Goal: Task Accomplishment & Management: Manage account settings

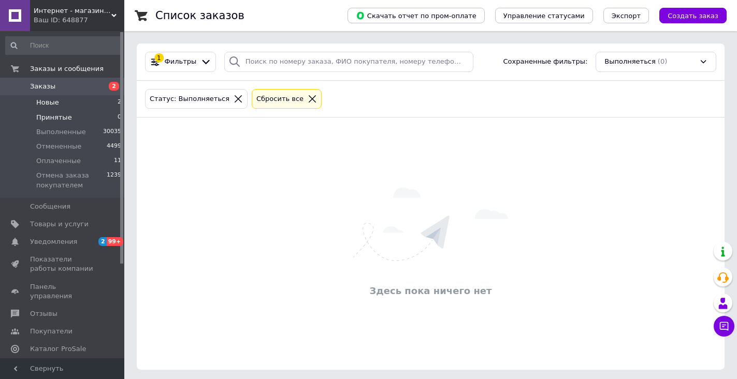
click at [99, 100] on li "Новые 2" at bounding box center [63, 102] width 127 height 14
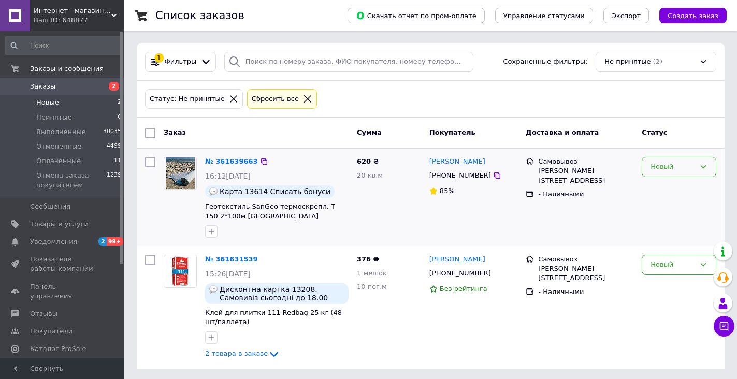
click at [670, 169] on div "Новый" at bounding box center [672, 167] width 45 height 11
click at [671, 185] on li "Принят" at bounding box center [679, 188] width 74 height 19
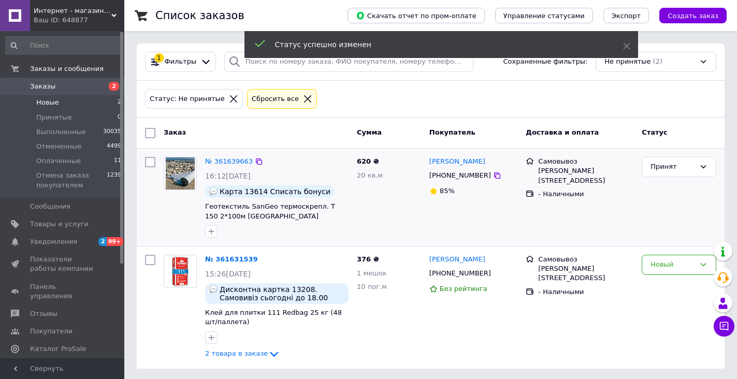
click at [234, 162] on link "№ 361639663" at bounding box center [229, 161] width 48 height 8
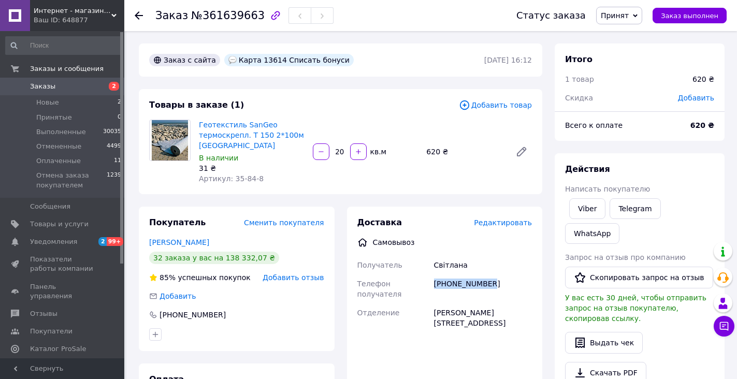
drag, startPoint x: 435, startPoint y: 285, endPoint x: 496, endPoint y: 287, distance: 61.7
click at [496, 287] on div "+380506936734" at bounding box center [483, 288] width 102 height 29
copy div "+380506936734"
click at [703, 20] on span "Заказ выполнен" at bounding box center [689, 16] width 57 height 8
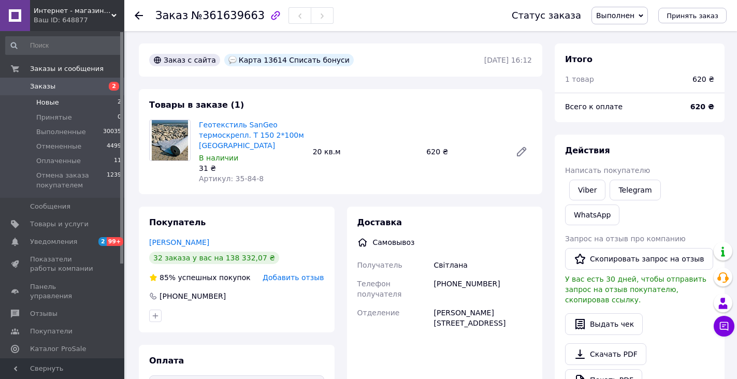
click at [84, 102] on li "Новые 2" at bounding box center [63, 102] width 127 height 14
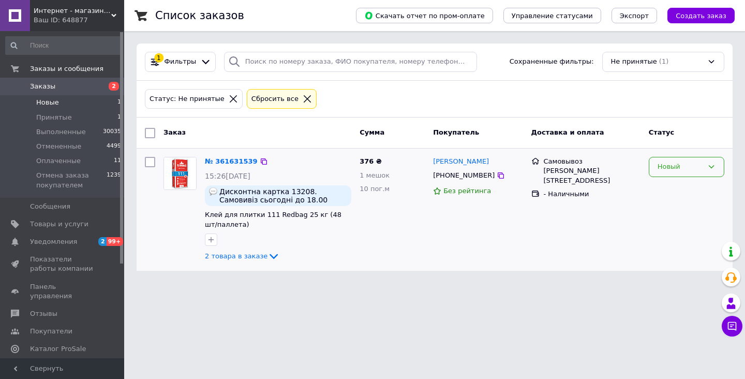
click at [687, 167] on div "Новый" at bounding box center [681, 167] width 46 height 11
click at [667, 187] on li "Принят" at bounding box center [687, 188] width 75 height 19
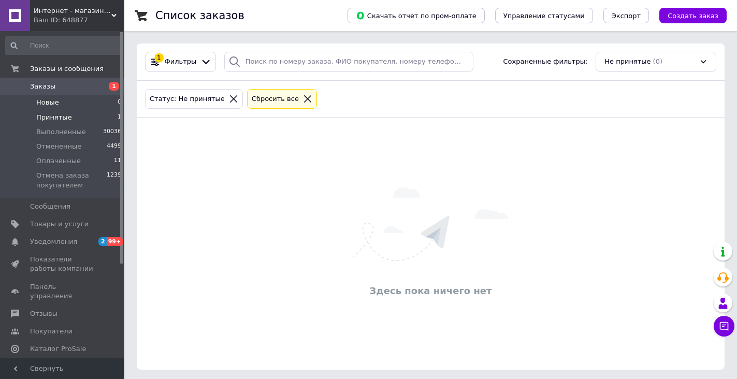
click at [75, 123] on li "Принятые 1" at bounding box center [63, 117] width 127 height 14
click at [75, 106] on li "Новые 0" at bounding box center [63, 102] width 127 height 14
click at [81, 119] on li "Принятые 1" at bounding box center [63, 117] width 127 height 14
